Goal: Find specific page/section: Find specific page/section

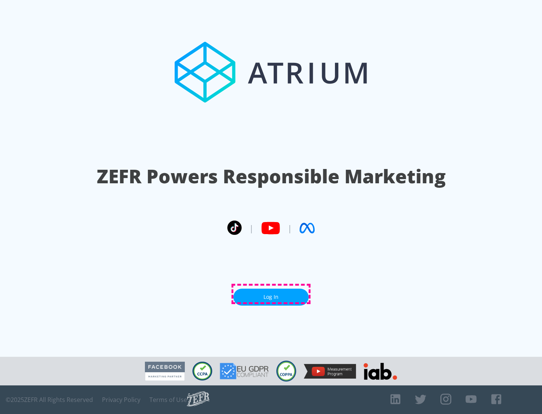
click at [271, 294] on link "Log In" at bounding box center [271, 297] width 75 height 17
